Goal: Information Seeking & Learning: Learn about a topic

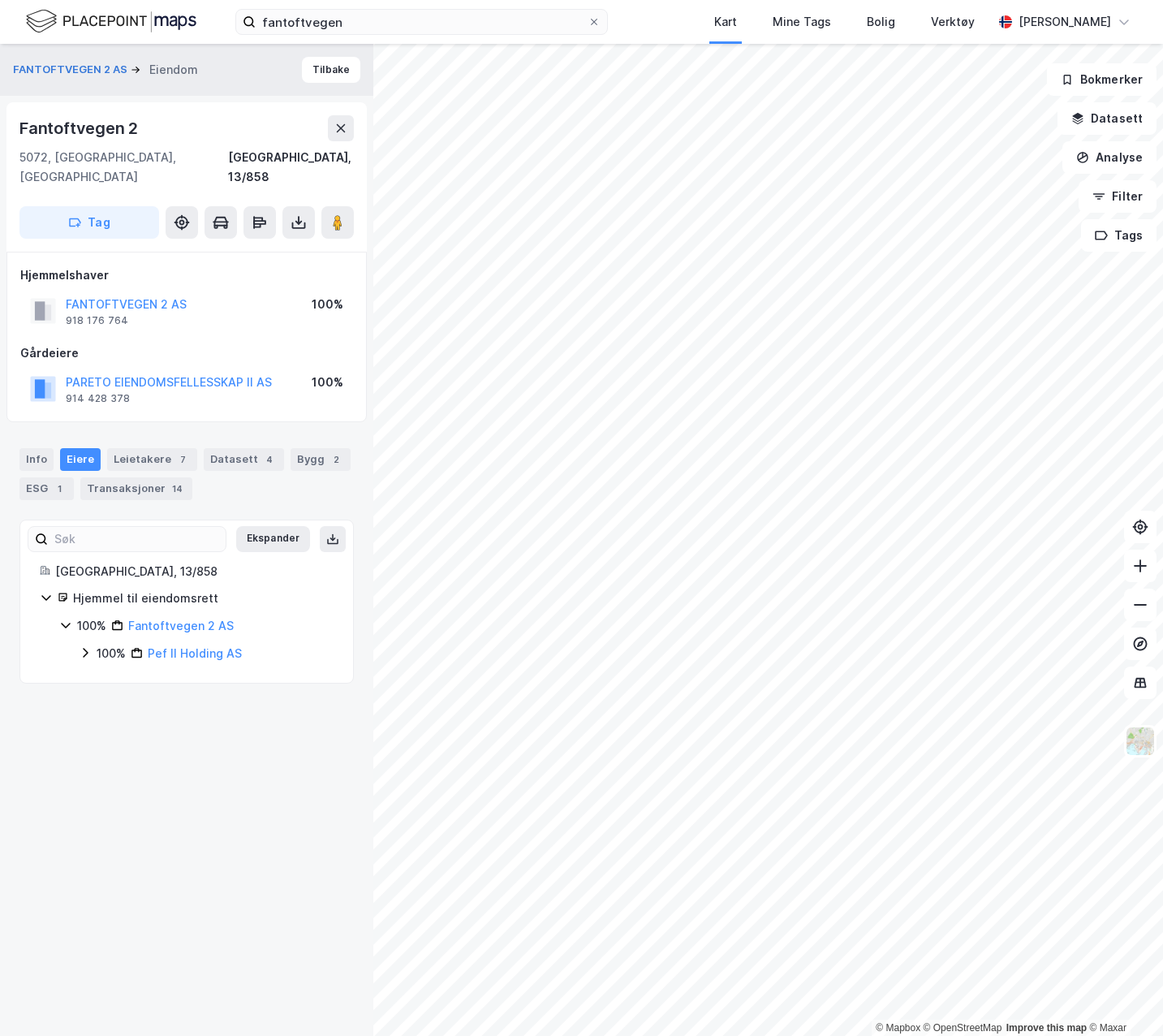
drag, startPoint x: 625, startPoint y: 27, endPoint x: 731, endPoint y: 22, distance: 106.1
click at [625, 27] on div "fantoftvegen Kart Mine Tags Bolig Verktøy [PERSON_NAME]" at bounding box center [582, 21] width 1163 height 43
